Goal: Find specific page/section: Find specific page/section

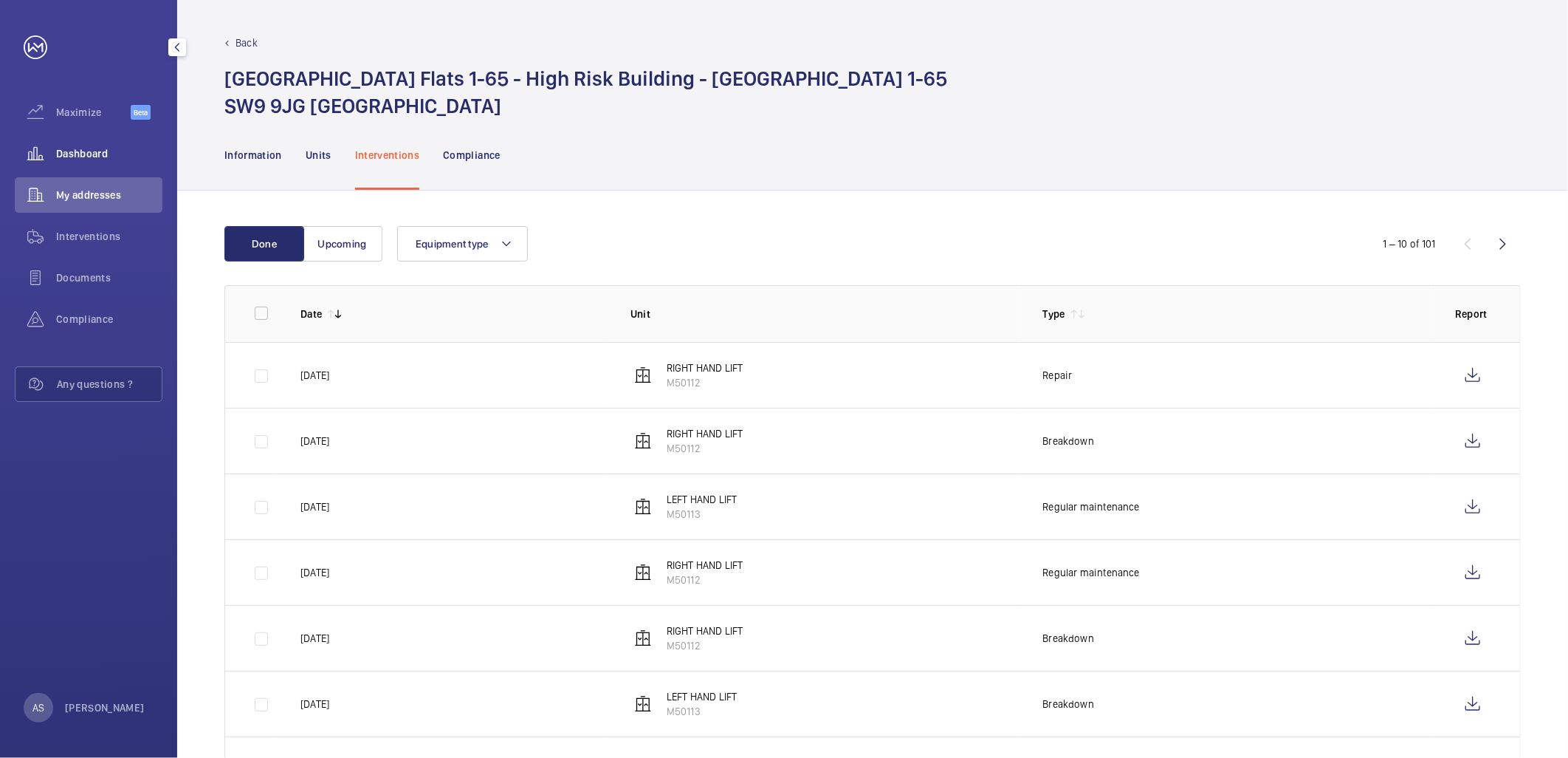
click at [73, 143] on div "Dashboard" at bounding box center [88, 154] width 148 height 35
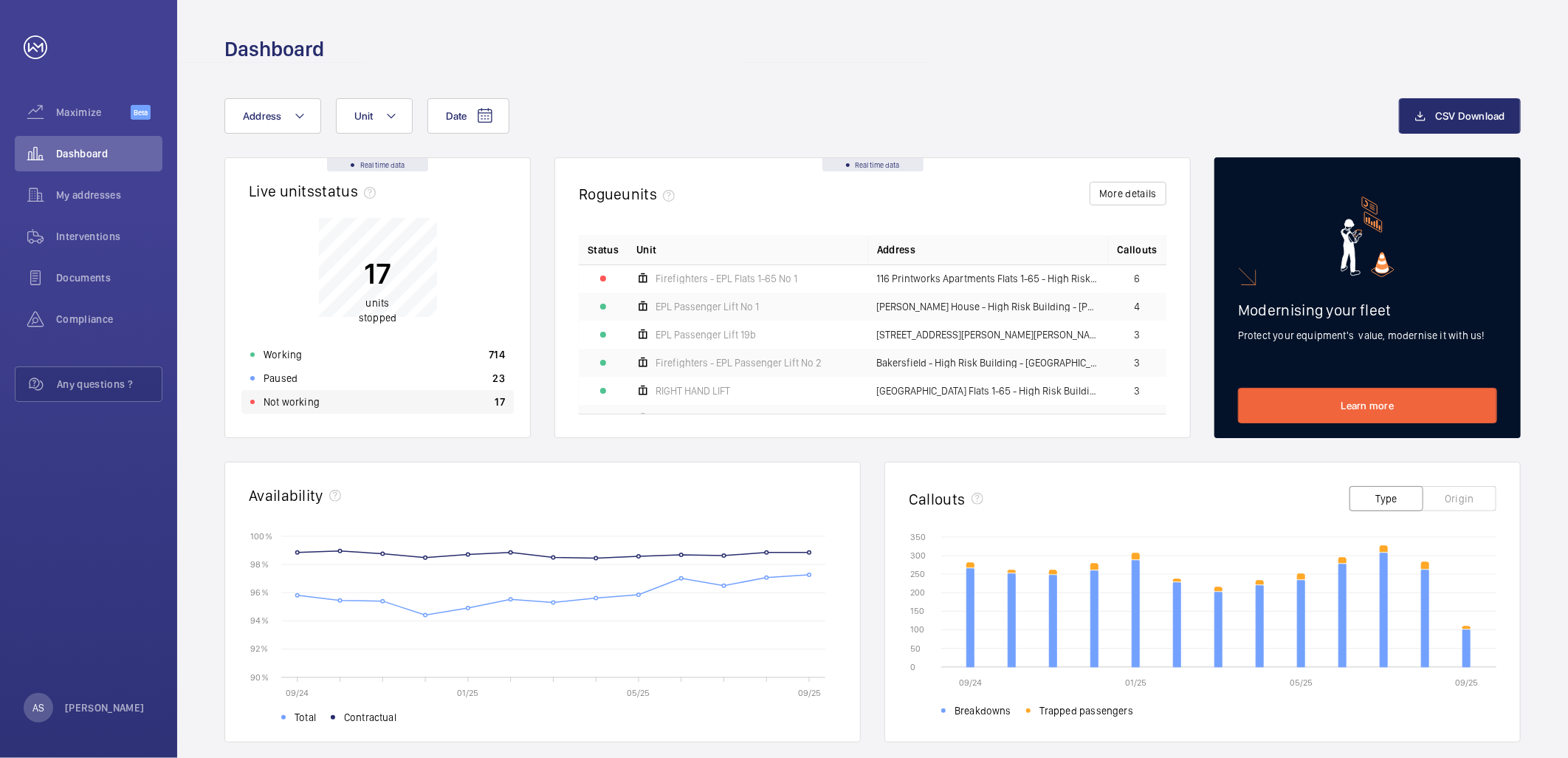
click at [399, 396] on div "Not working 17" at bounding box center [378, 402] width 273 height 23
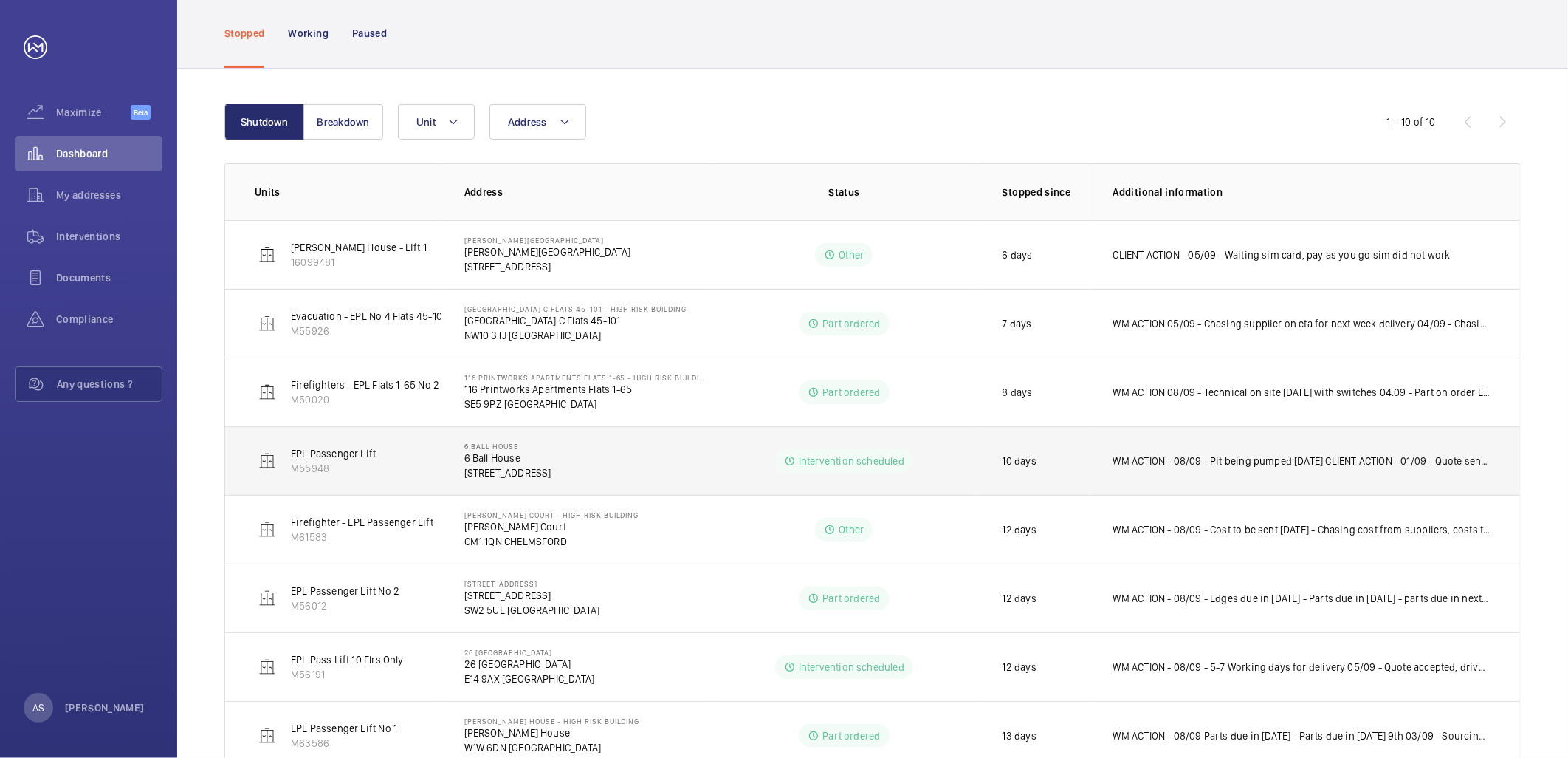
scroll to position [282, 0]
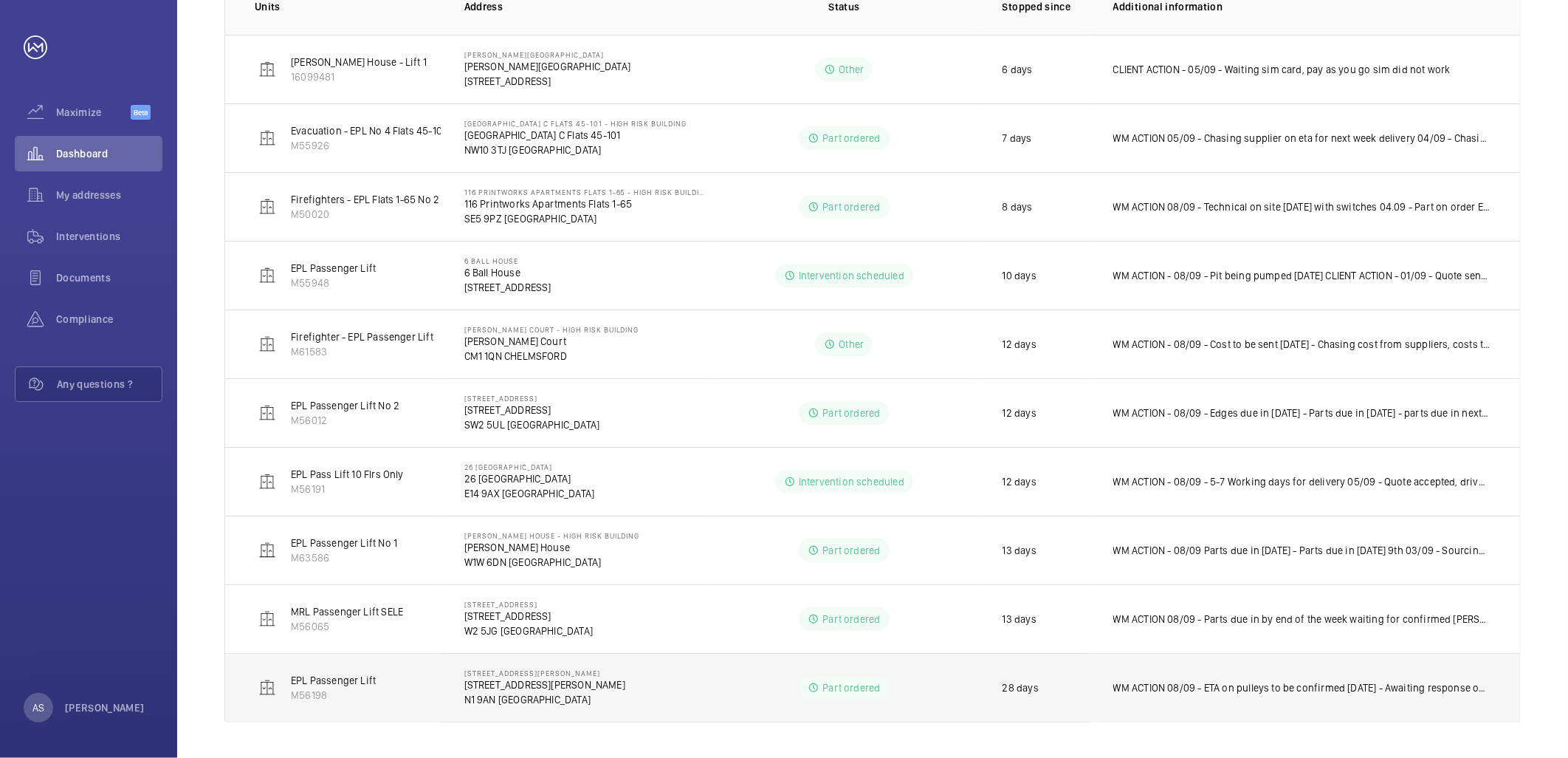
click at [1268, 697] on td "WM ACTION 08/09 - ETA on pulleys to be confirmed [DATE] - Awaiting response on …" at bounding box center [1305, 687] width 430 height 69
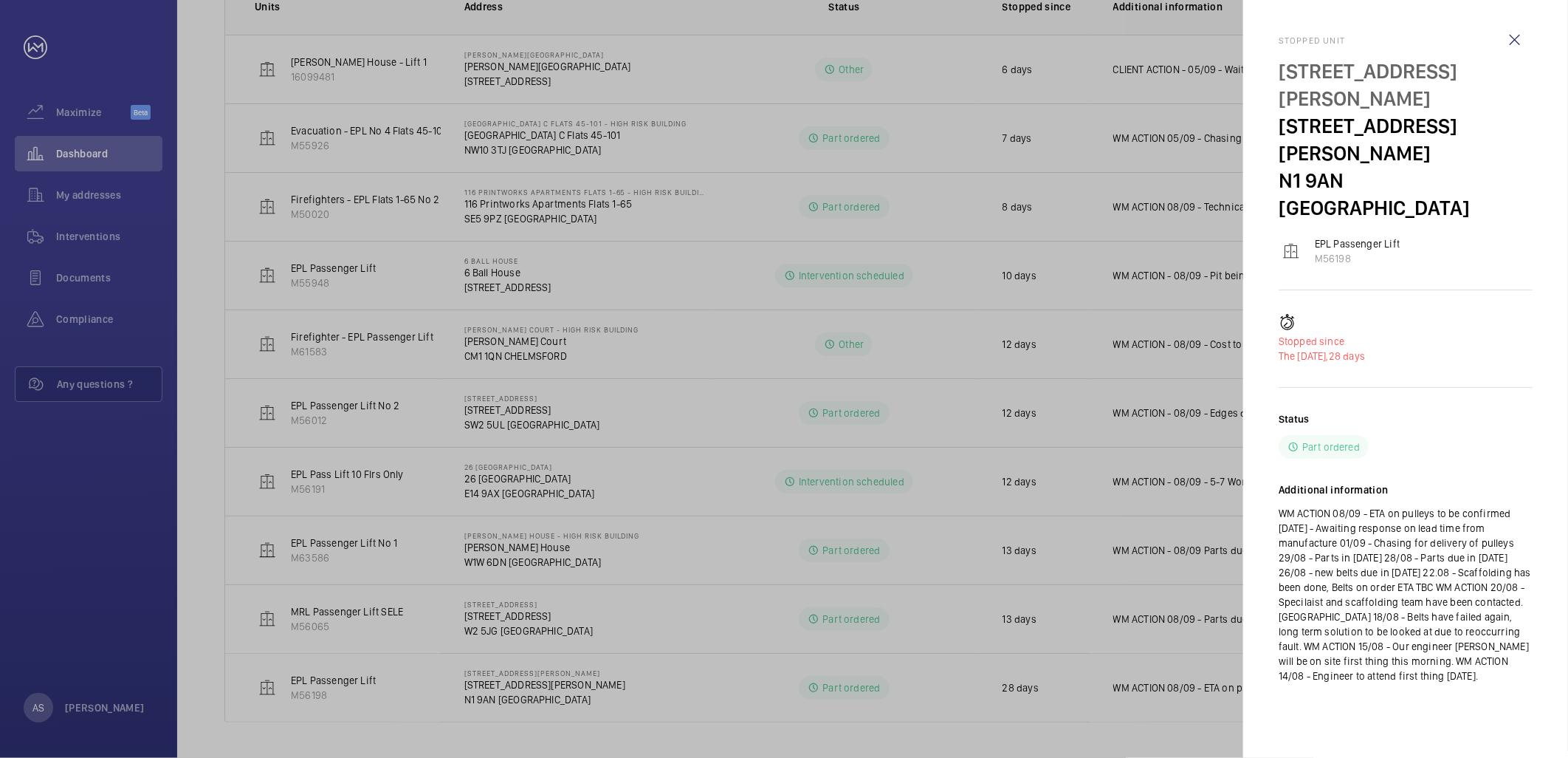
click at [1404, 657] on div "Stopped [STREET_ADDRESS][PERSON_NAME][PERSON_NAME] EPL Passenger Lift M56198 St…" at bounding box center [1407, 371] width 254 height 742
drag, startPoint x: 809, startPoint y: 186, endPoint x: 533, endPoint y: 77, distance: 296.7
click at [803, 182] on div at bounding box center [784, 379] width 1568 height 758
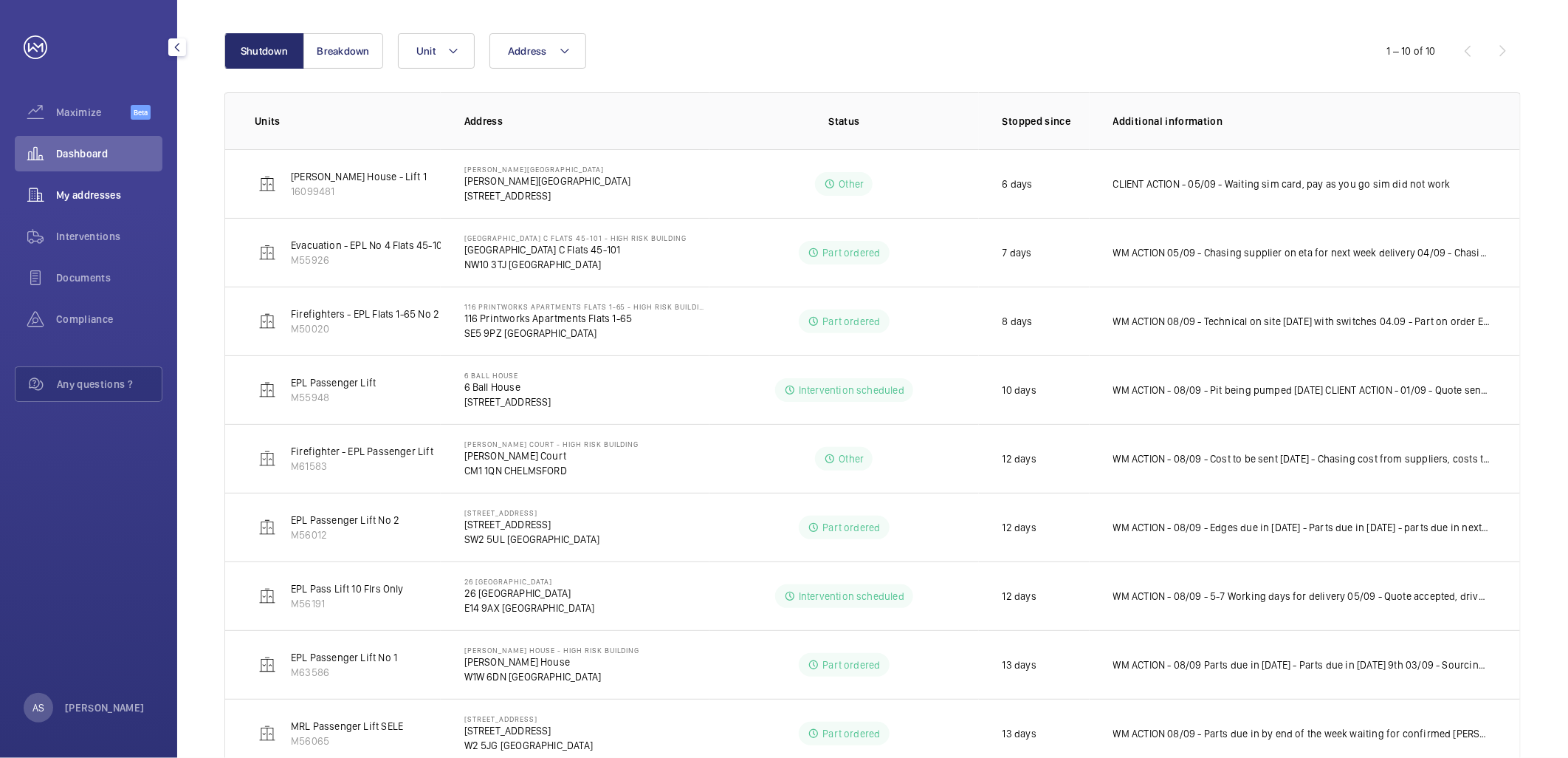
scroll to position [0, 0]
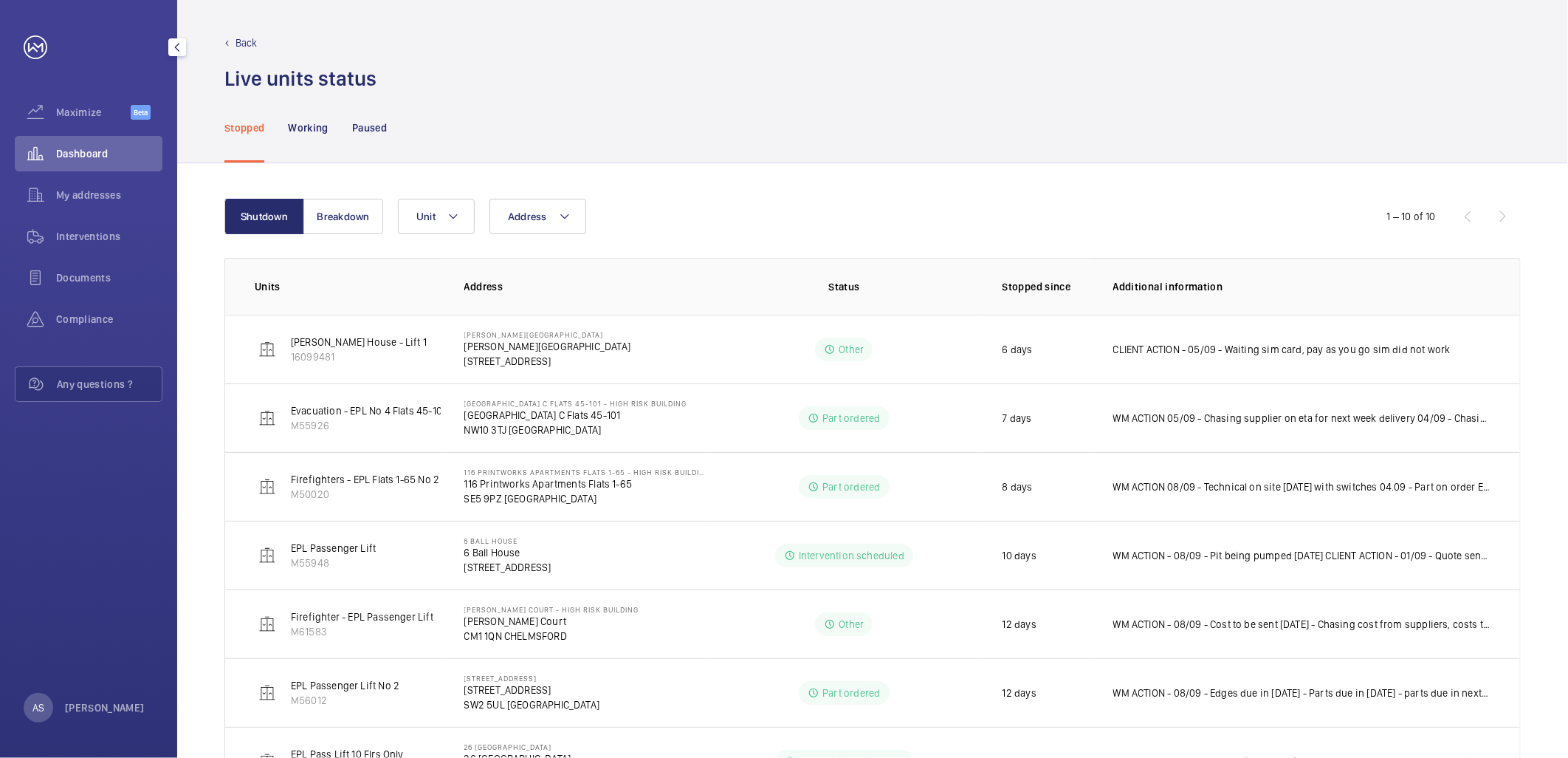
click at [78, 142] on div "Dashboard" at bounding box center [88, 154] width 148 height 35
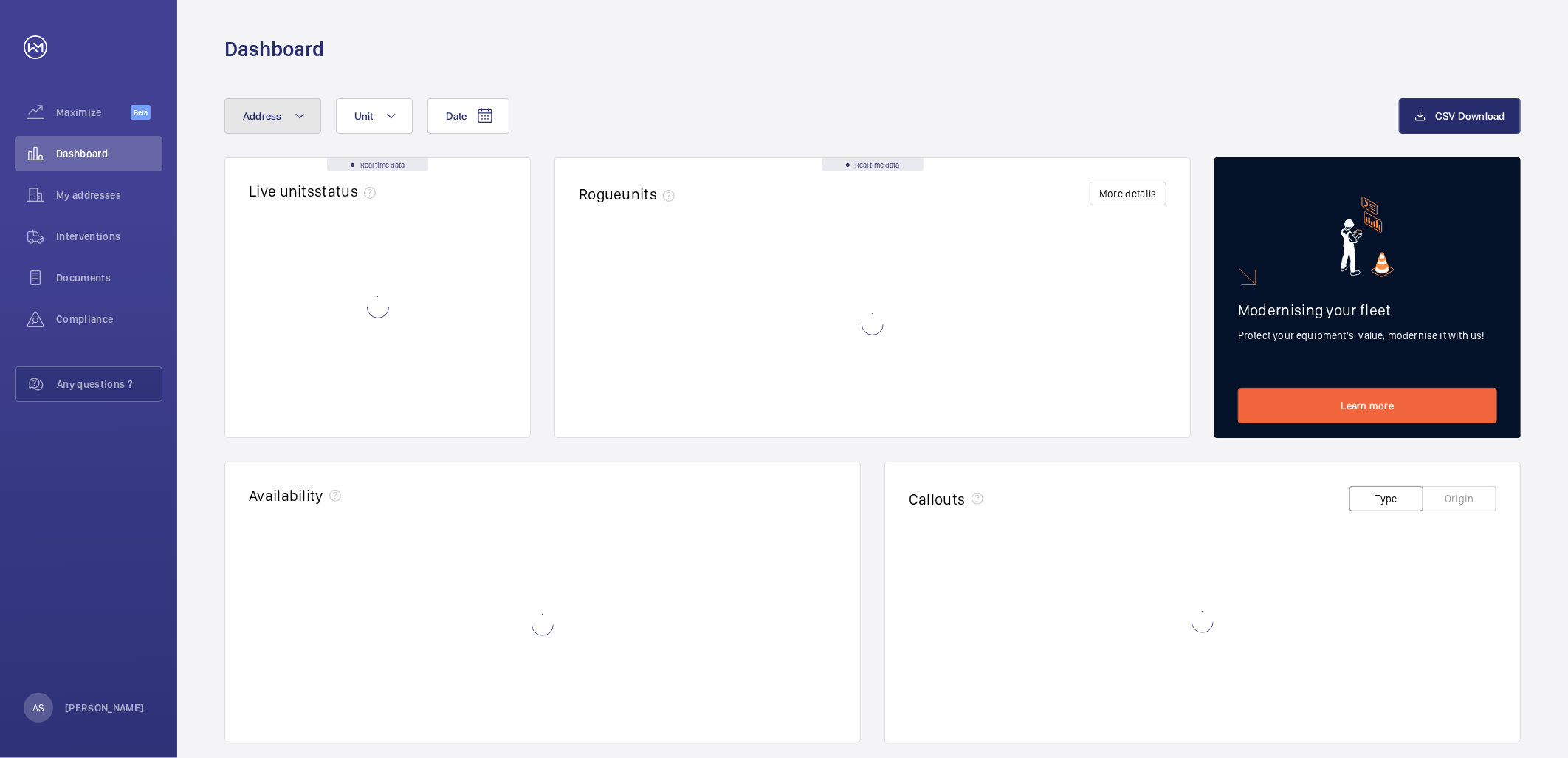
click at [293, 112] on mat-icon at bounding box center [299, 115] width 12 height 18
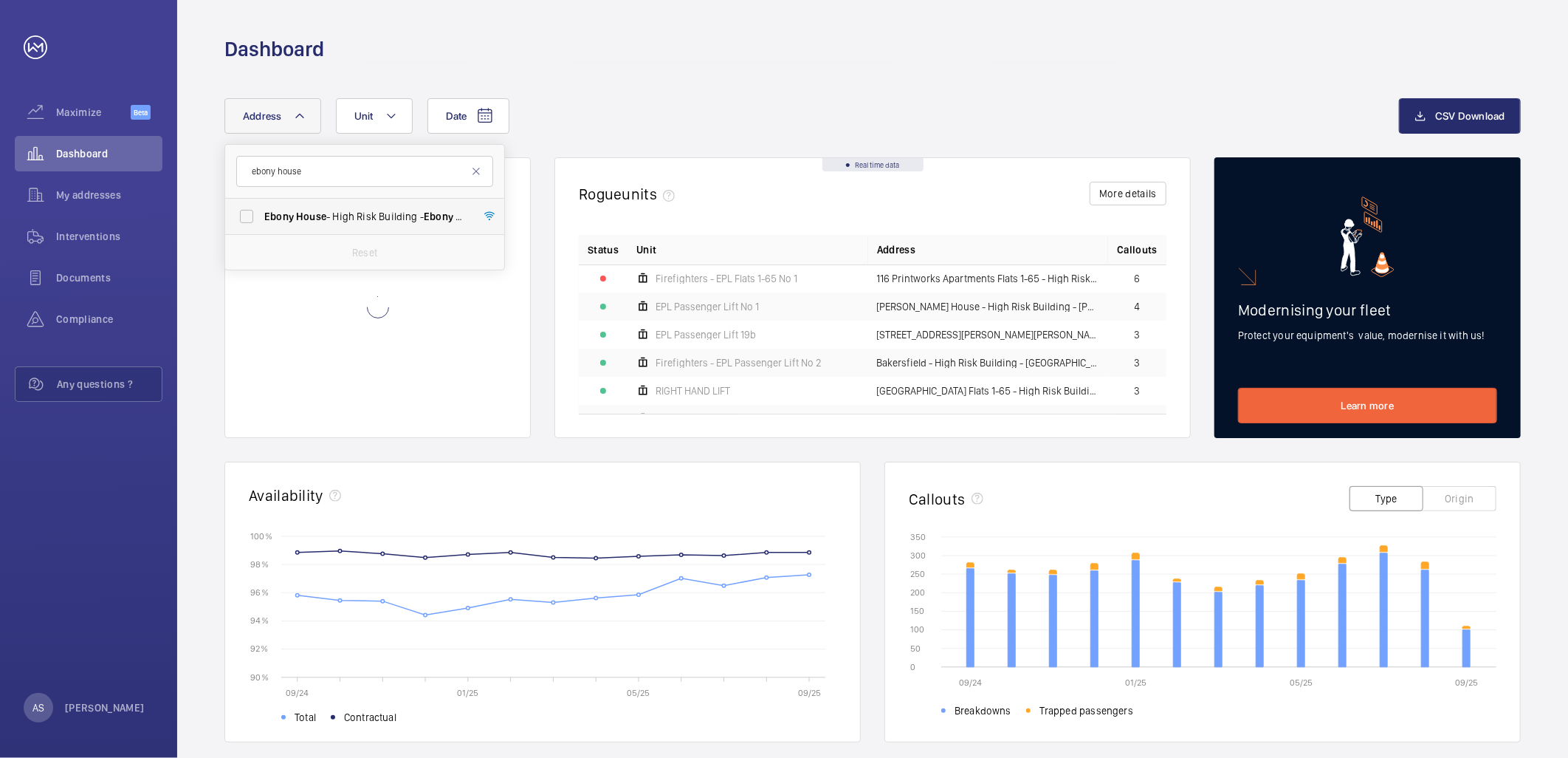
type input "ebony house"
click at [402, 217] on span "[GEOGRAPHIC_DATA] - [STREET_ADDRESS]" at bounding box center [366, 216] width 203 height 15
click at [261, 217] on input "[GEOGRAPHIC_DATA] - [STREET_ADDRESS]" at bounding box center [246, 216] width 29 height 29
checkbox input "true"
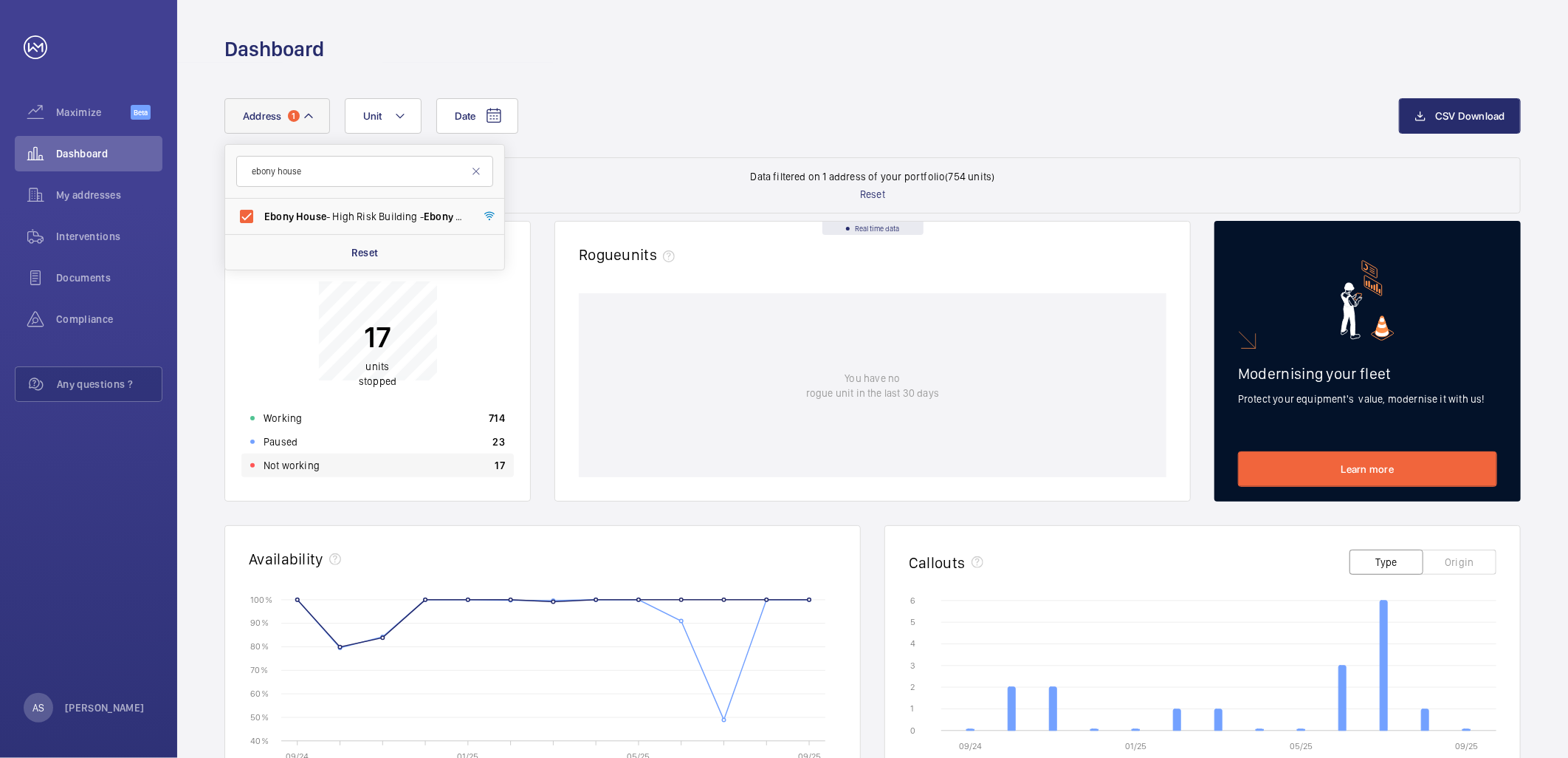
click at [409, 467] on div "Not working 17" at bounding box center [378, 466] width 273 height 23
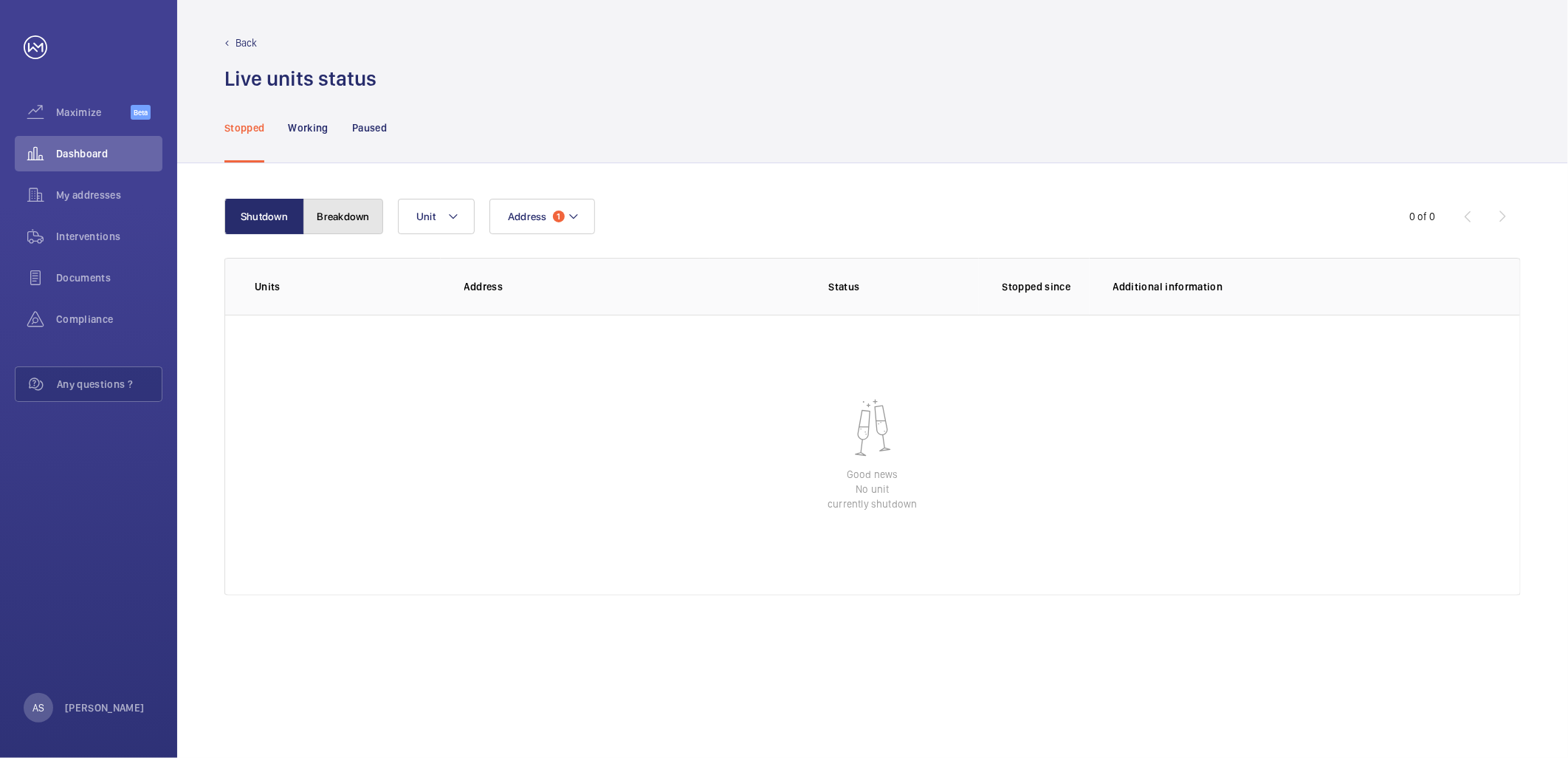
click at [340, 231] on button "Breakdown" at bounding box center [343, 216] width 80 height 35
click at [449, 207] on mat-icon at bounding box center [453, 216] width 12 height 18
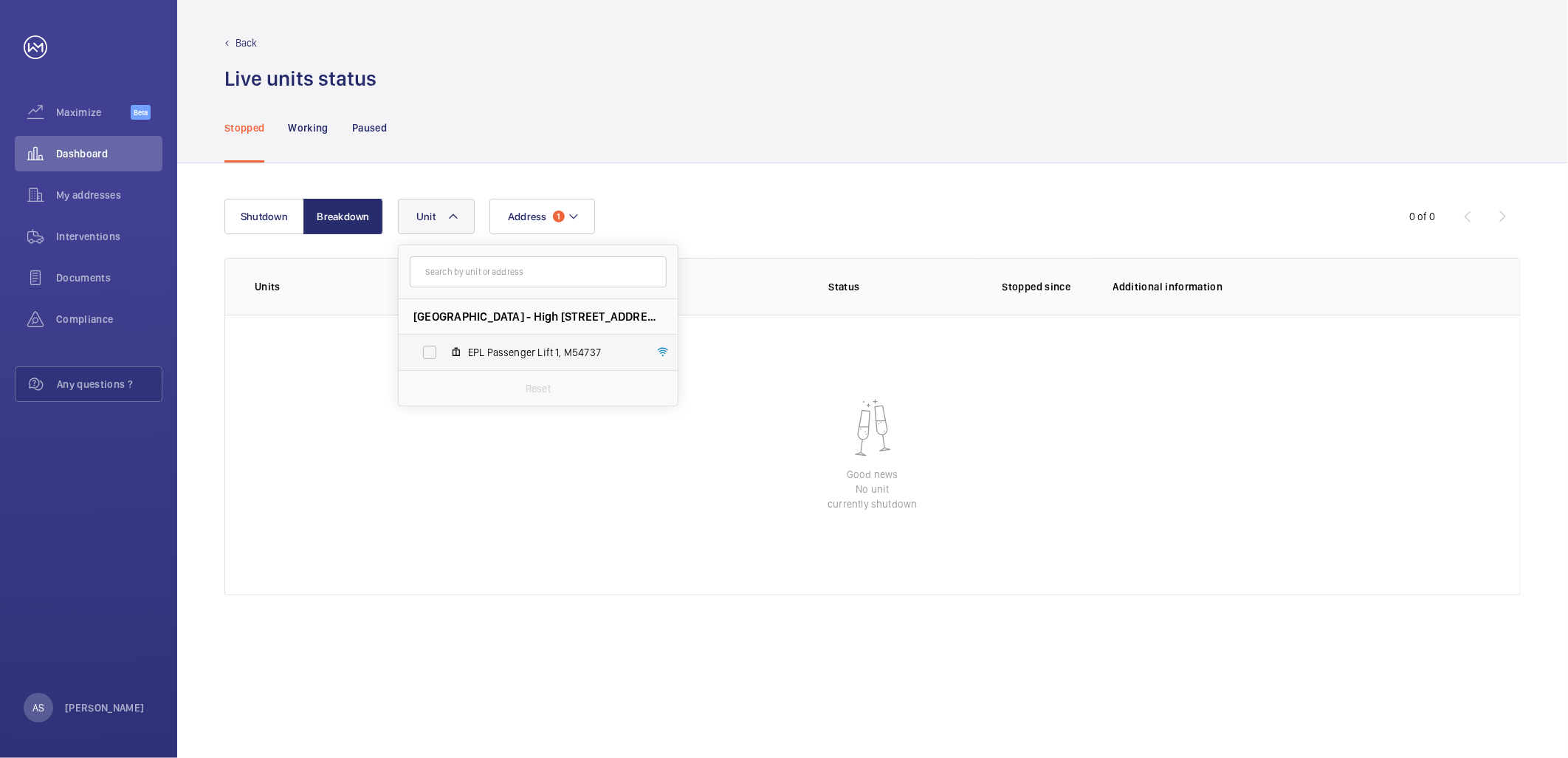
click at [493, 360] on label "EPL Passenger Lift 1, M54737" at bounding box center [526, 352] width 255 height 35
click at [444, 360] on input "EPL Passenger Lift 1, M54737" at bounding box center [429, 352] width 29 height 29
checkbox input "true"
click at [699, 112] on div "Stopped Working Paused" at bounding box center [874, 127] width 1297 height 70
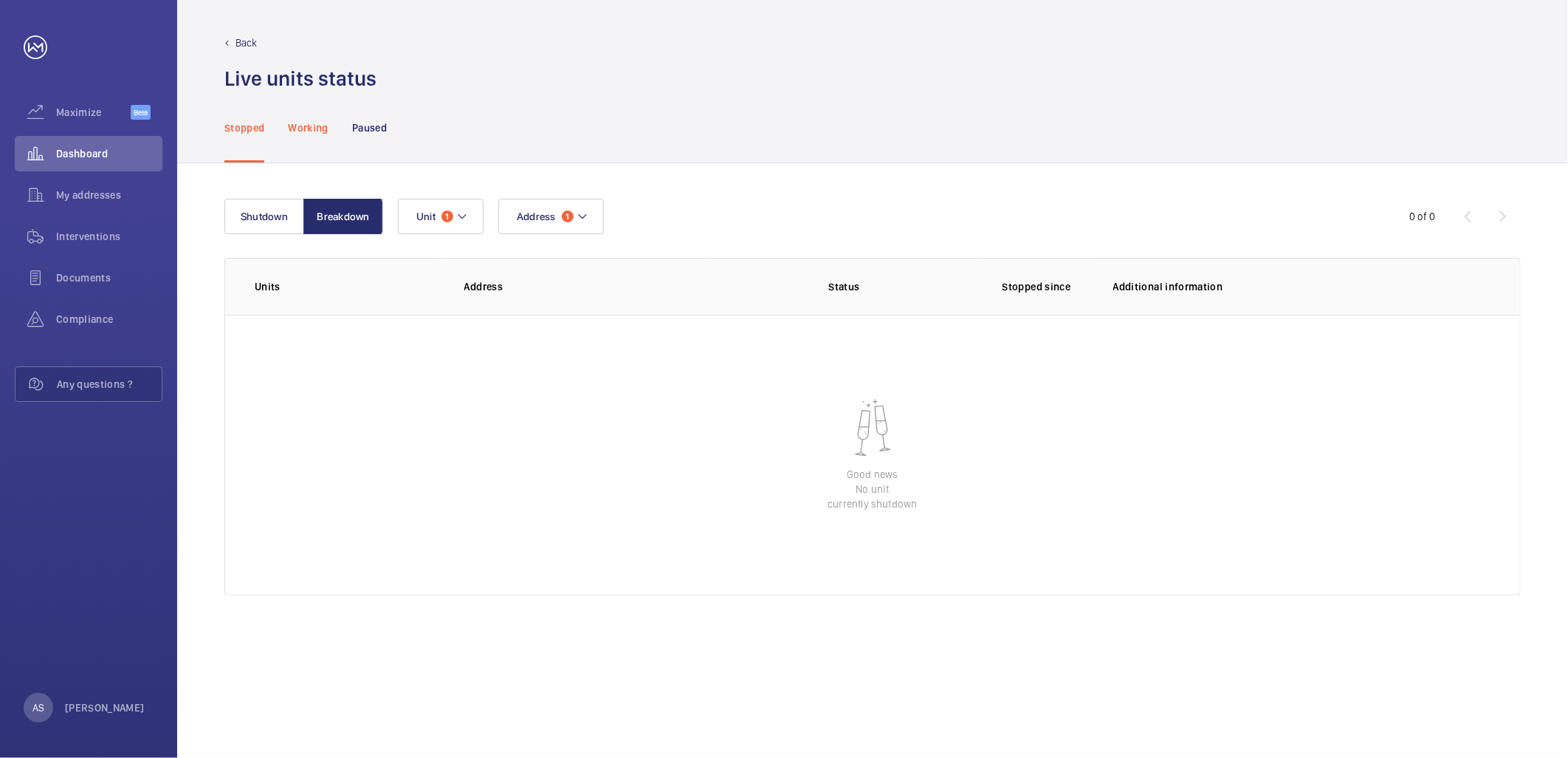
click at [320, 120] on p "Working" at bounding box center [307, 127] width 40 height 15
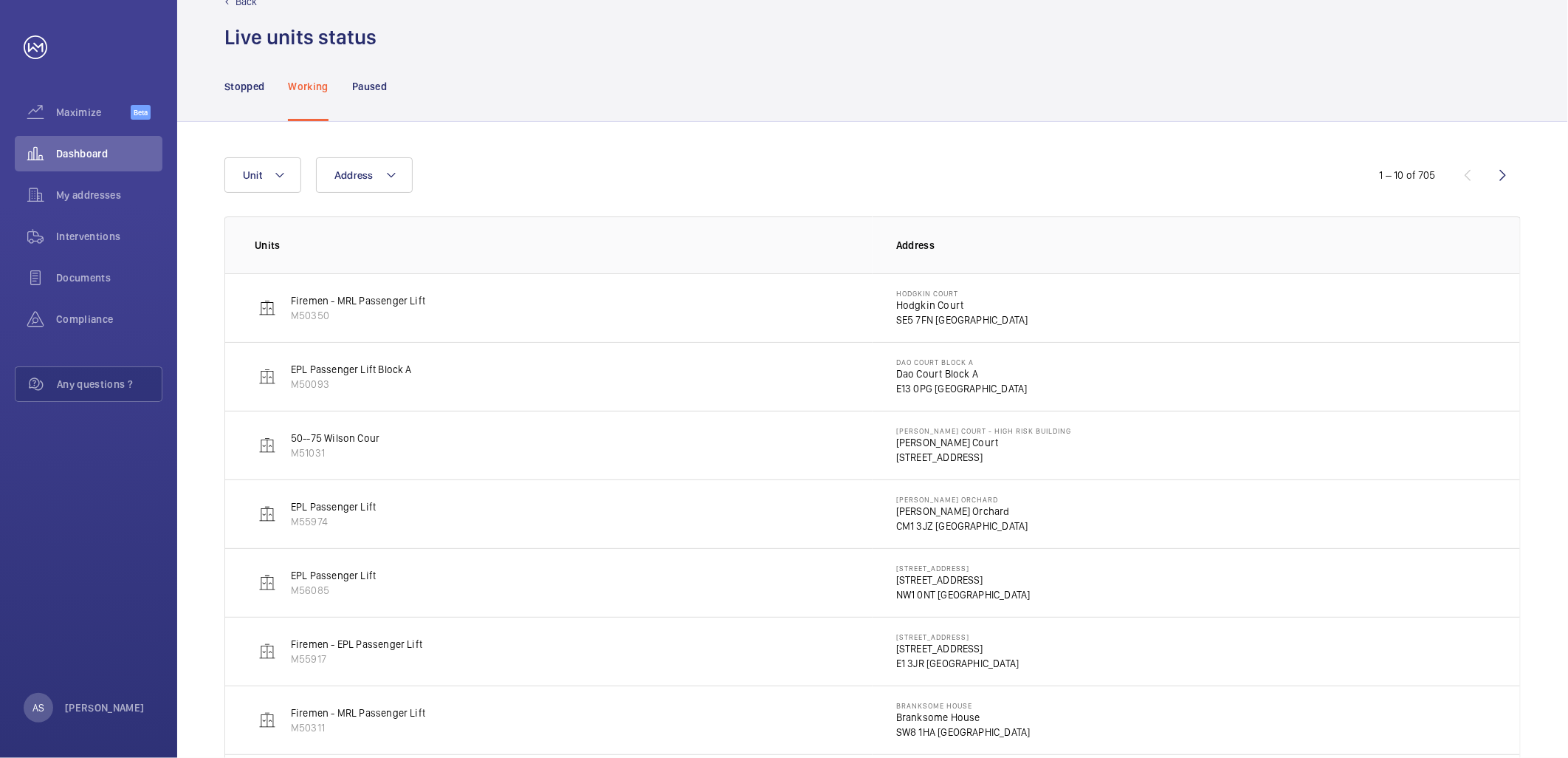
scroll to position [35, 0]
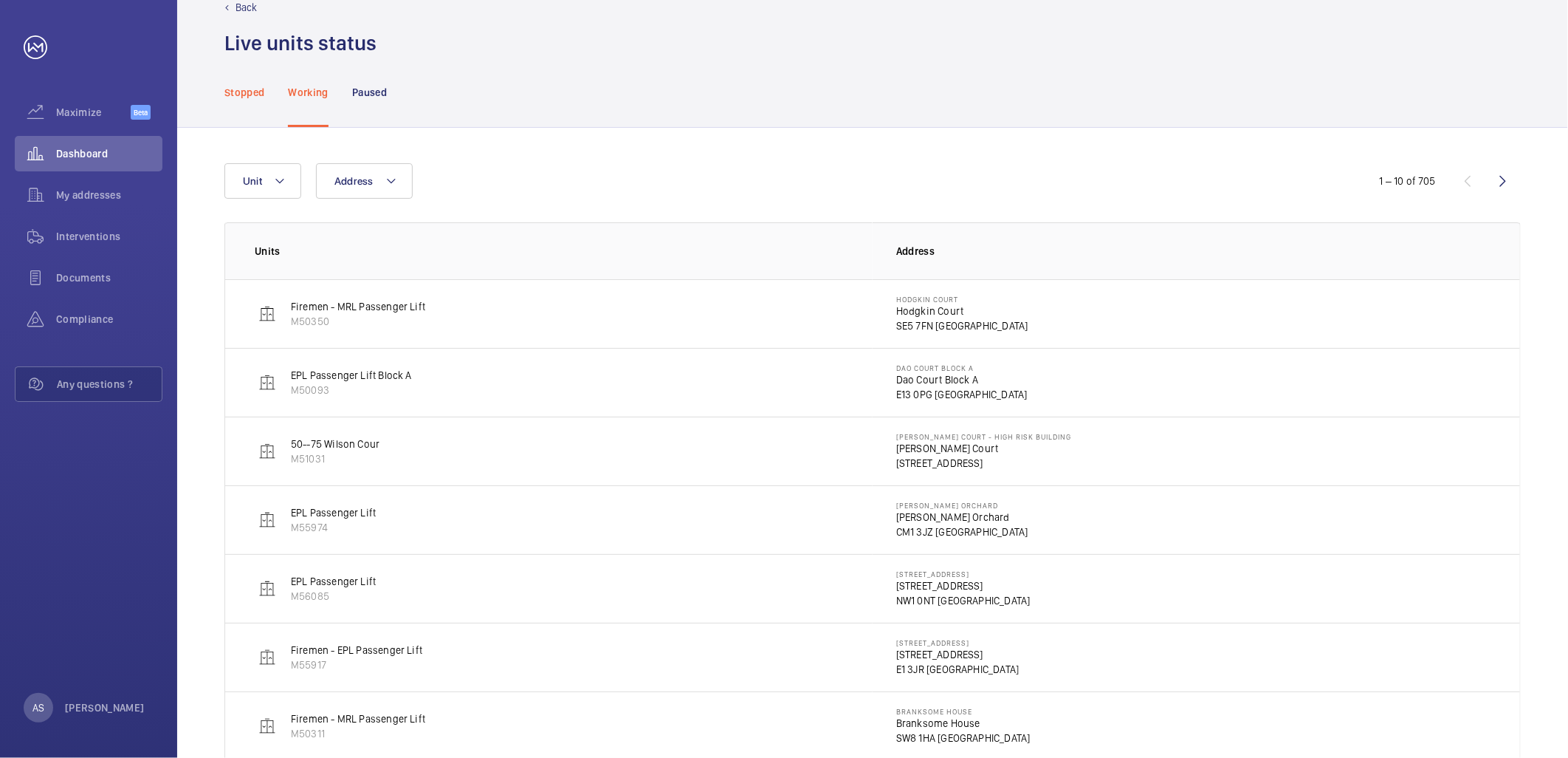
click at [241, 92] on p "Stopped" at bounding box center [245, 92] width 40 height 15
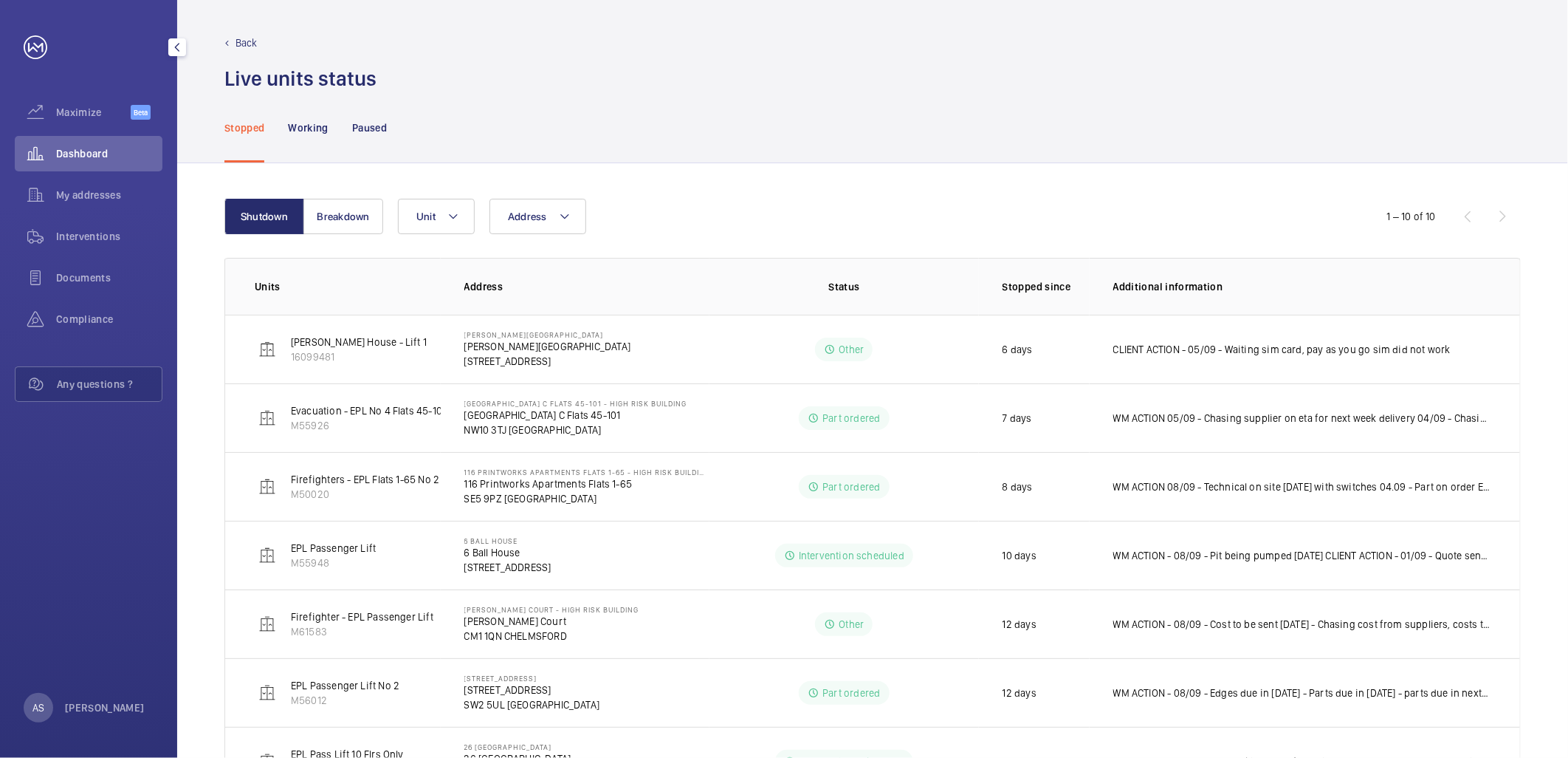
drag, startPoint x: 101, startPoint y: 164, endPoint x: 94, endPoint y: 156, distance: 10.6
click at [100, 161] on div "Dashboard" at bounding box center [88, 154] width 148 height 35
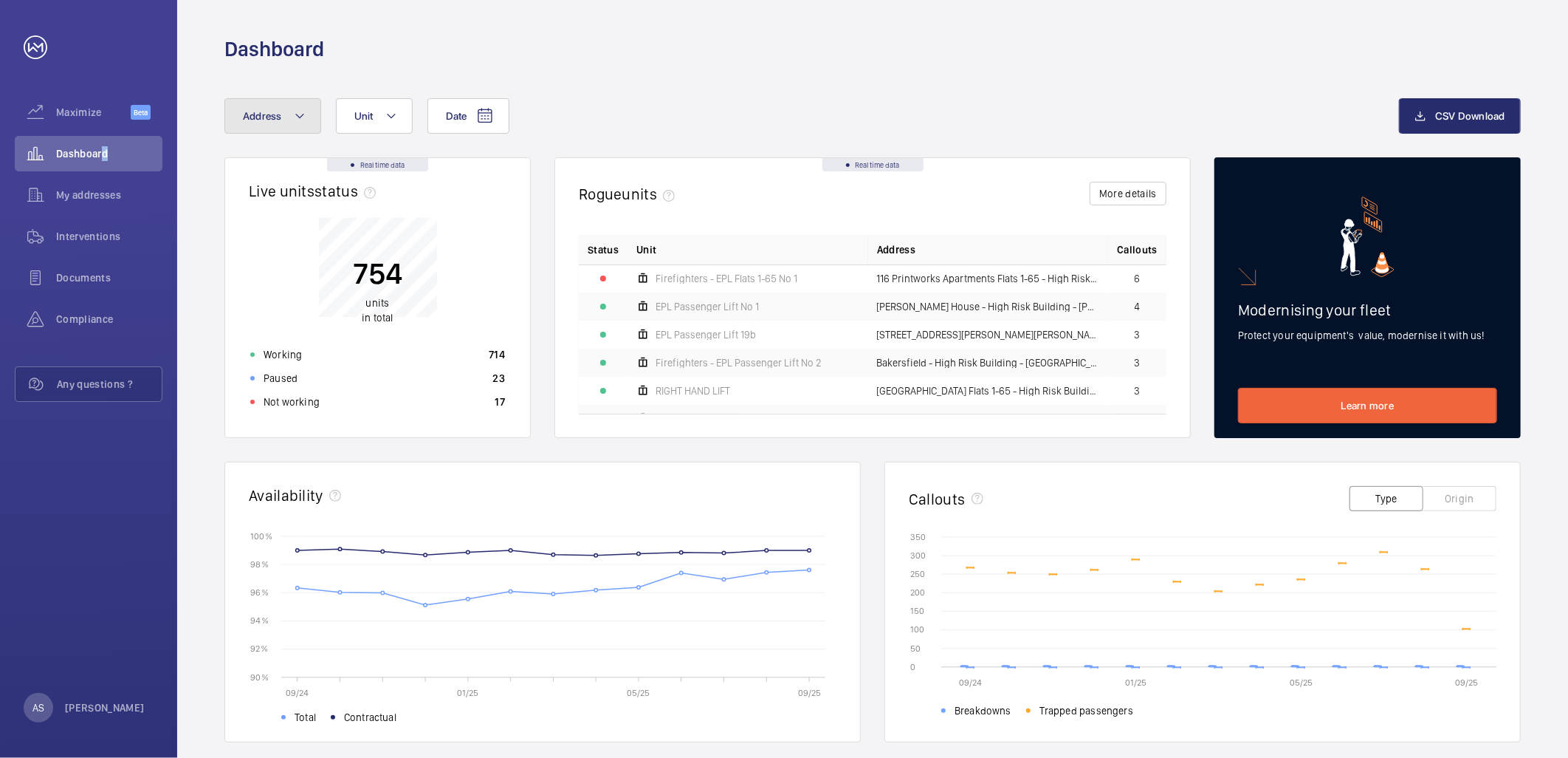
drag, startPoint x: 94, startPoint y: 156, endPoint x: 295, endPoint y: 111, distance: 206.0
click at [296, 107] on mat-icon at bounding box center [299, 115] width 12 height 18
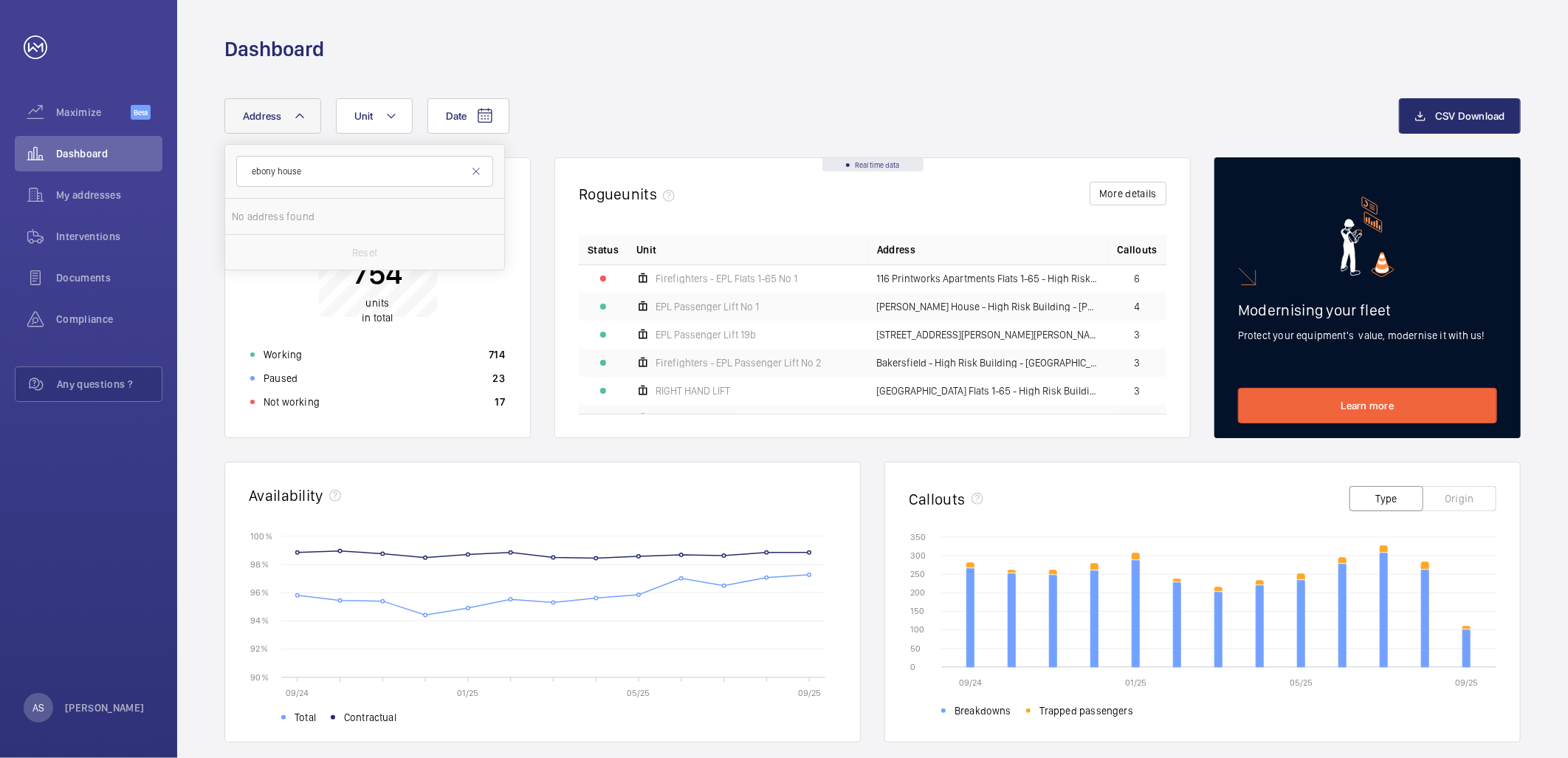
type input "ebony house"
click at [438, 218] on span "Ebony" at bounding box center [438, 216] width 29 height 12
click at [261, 218] on input "[GEOGRAPHIC_DATA] - [STREET_ADDRESS]" at bounding box center [246, 216] width 29 height 29
checkbox input "true"
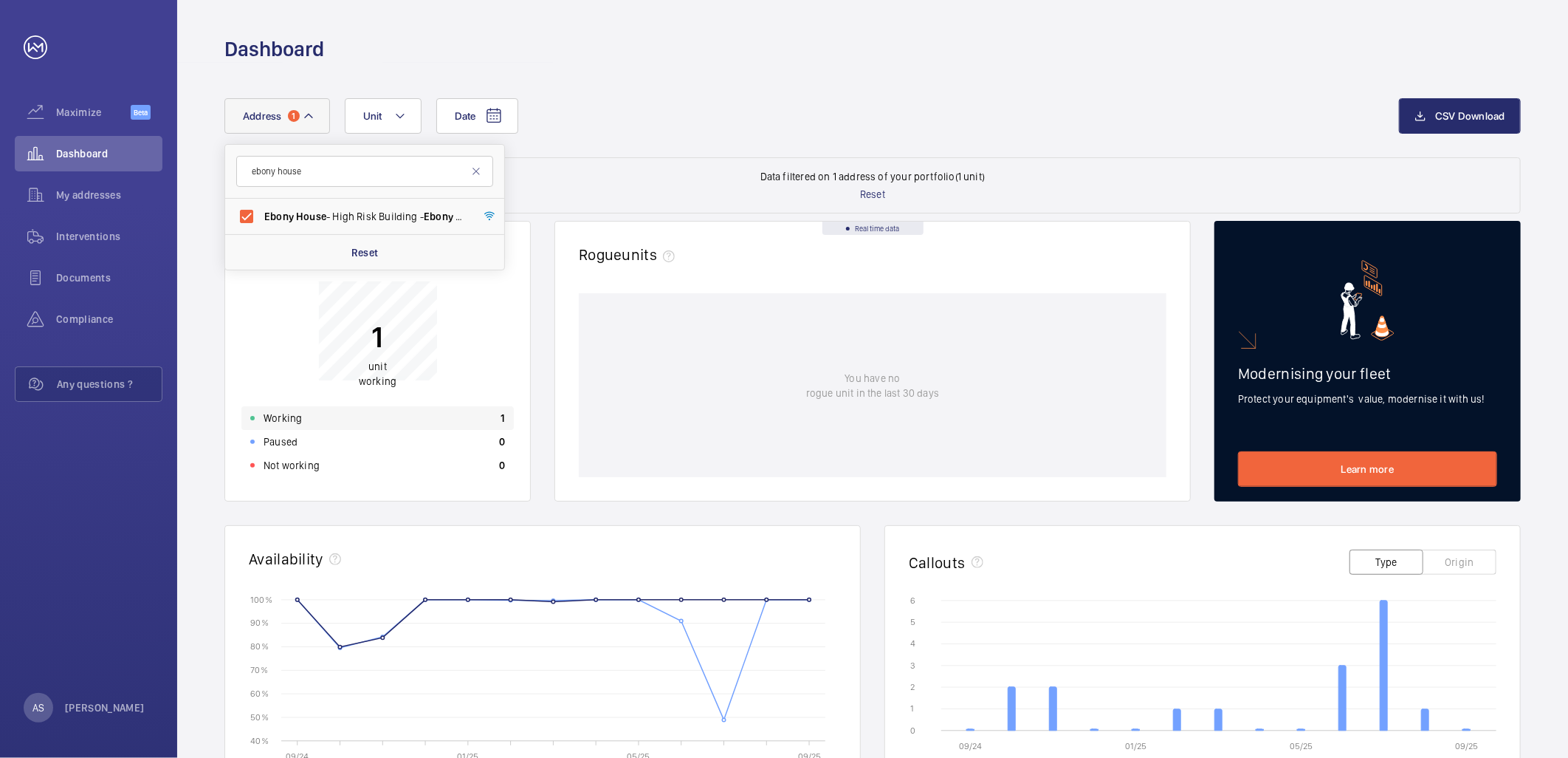
click at [510, 418] on div "Working 1" at bounding box center [378, 418] width 273 height 23
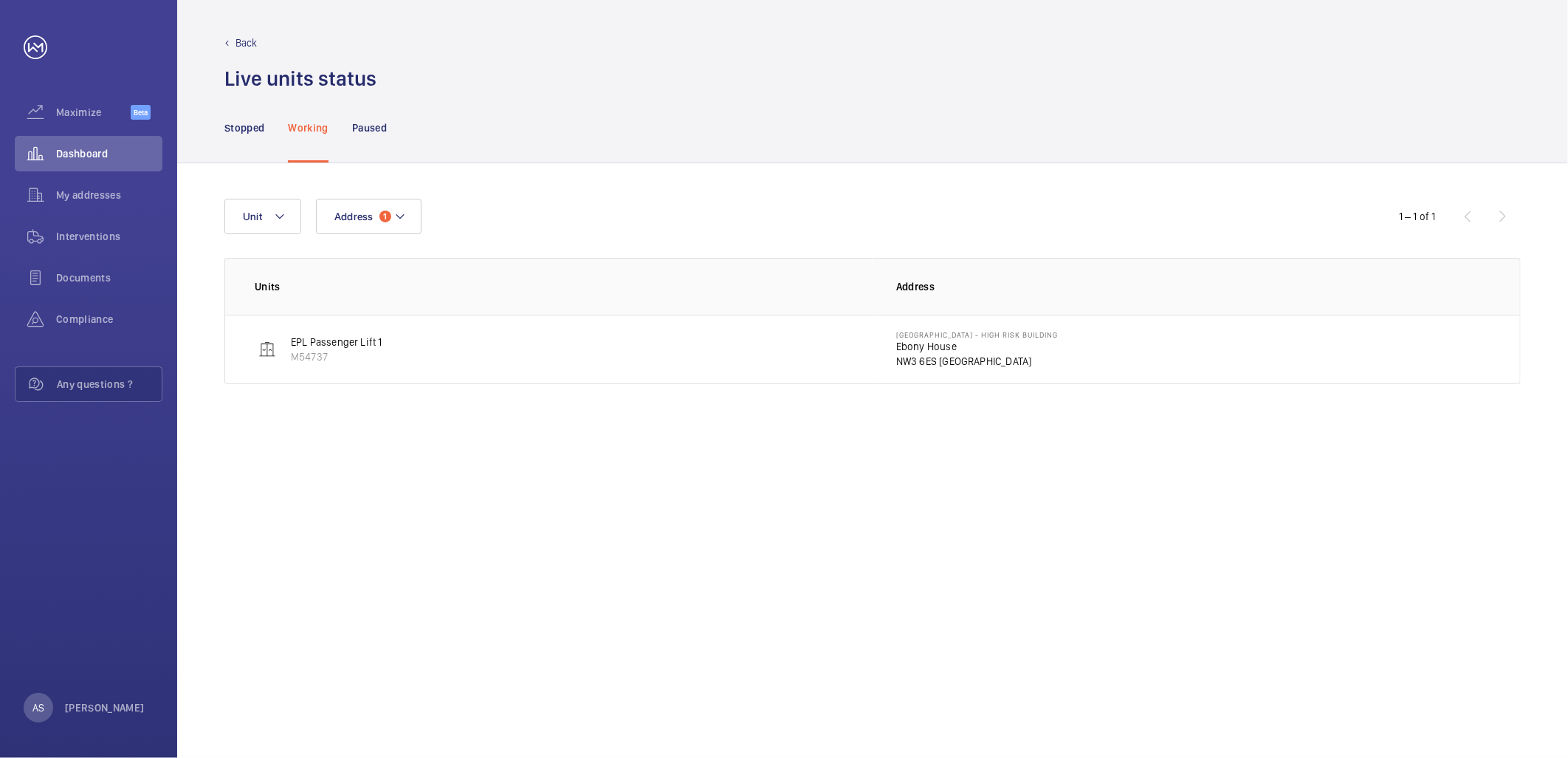
click at [921, 345] on p "Ebony House" at bounding box center [976, 346] width 161 height 15
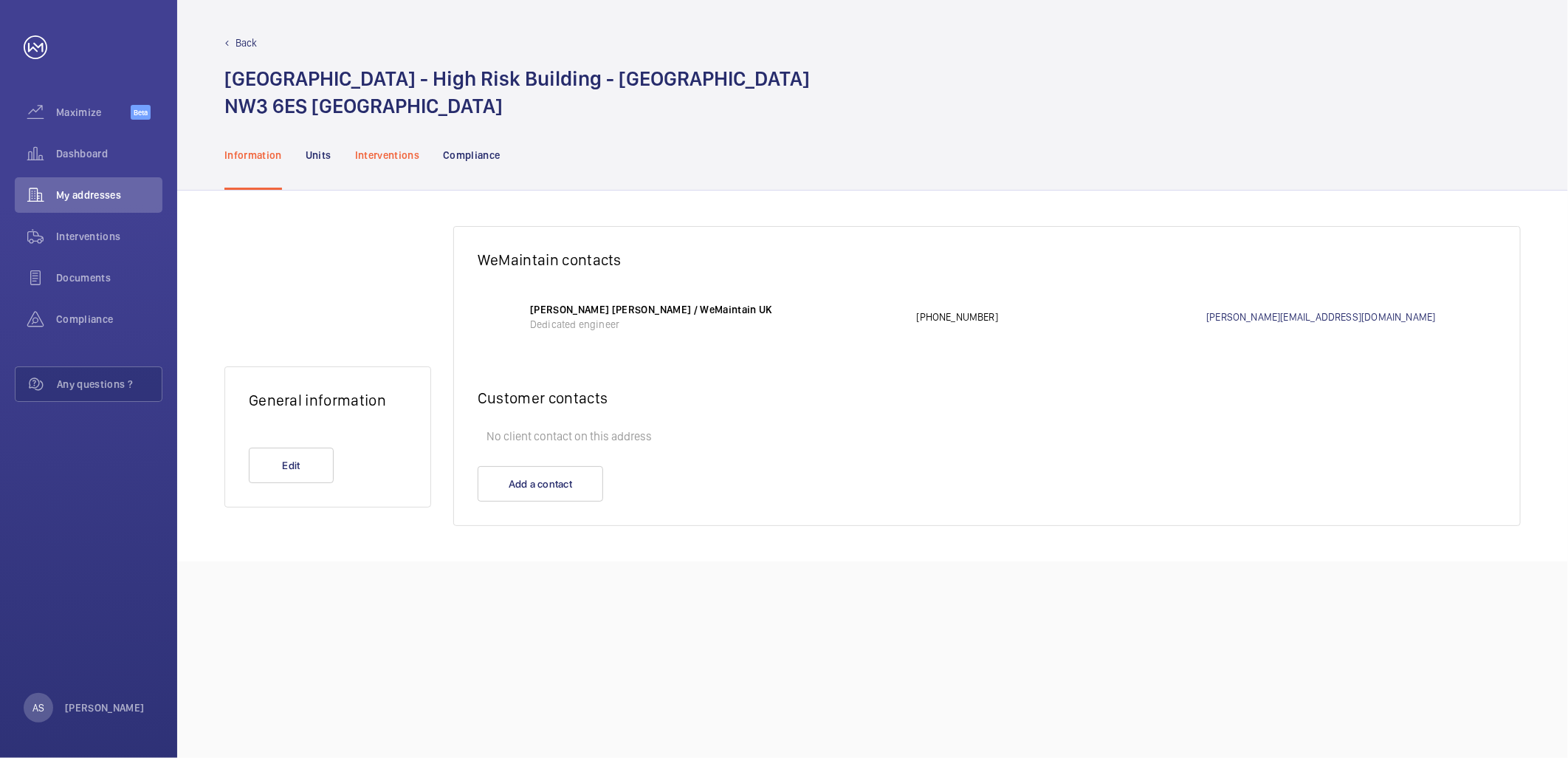
click at [374, 152] on p "Interventions" at bounding box center [387, 155] width 65 height 15
